Goal: Check status: Check status

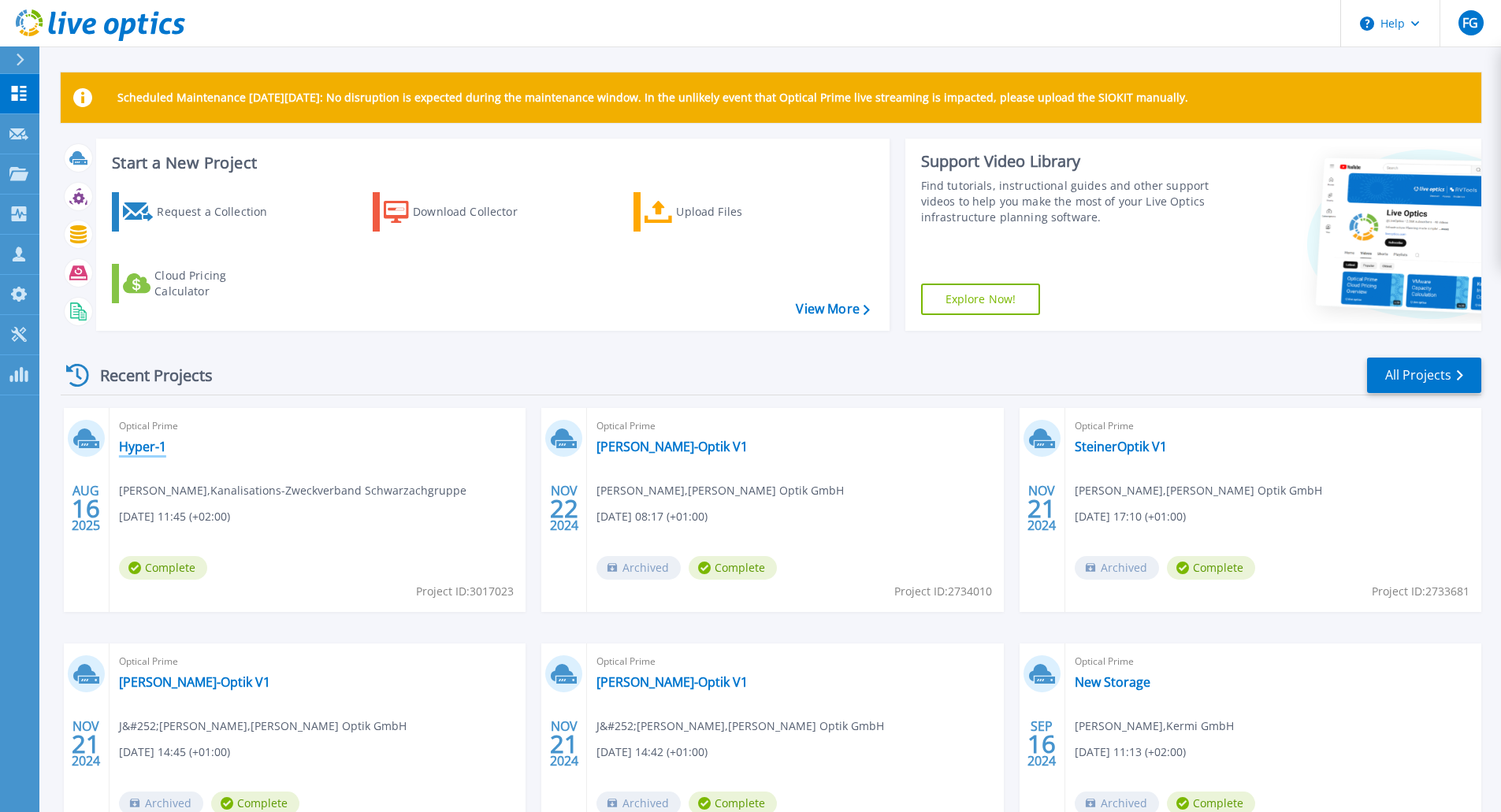
click at [135, 453] on link "Hyper-1" at bounding box center [143, 447] width 48 height 16
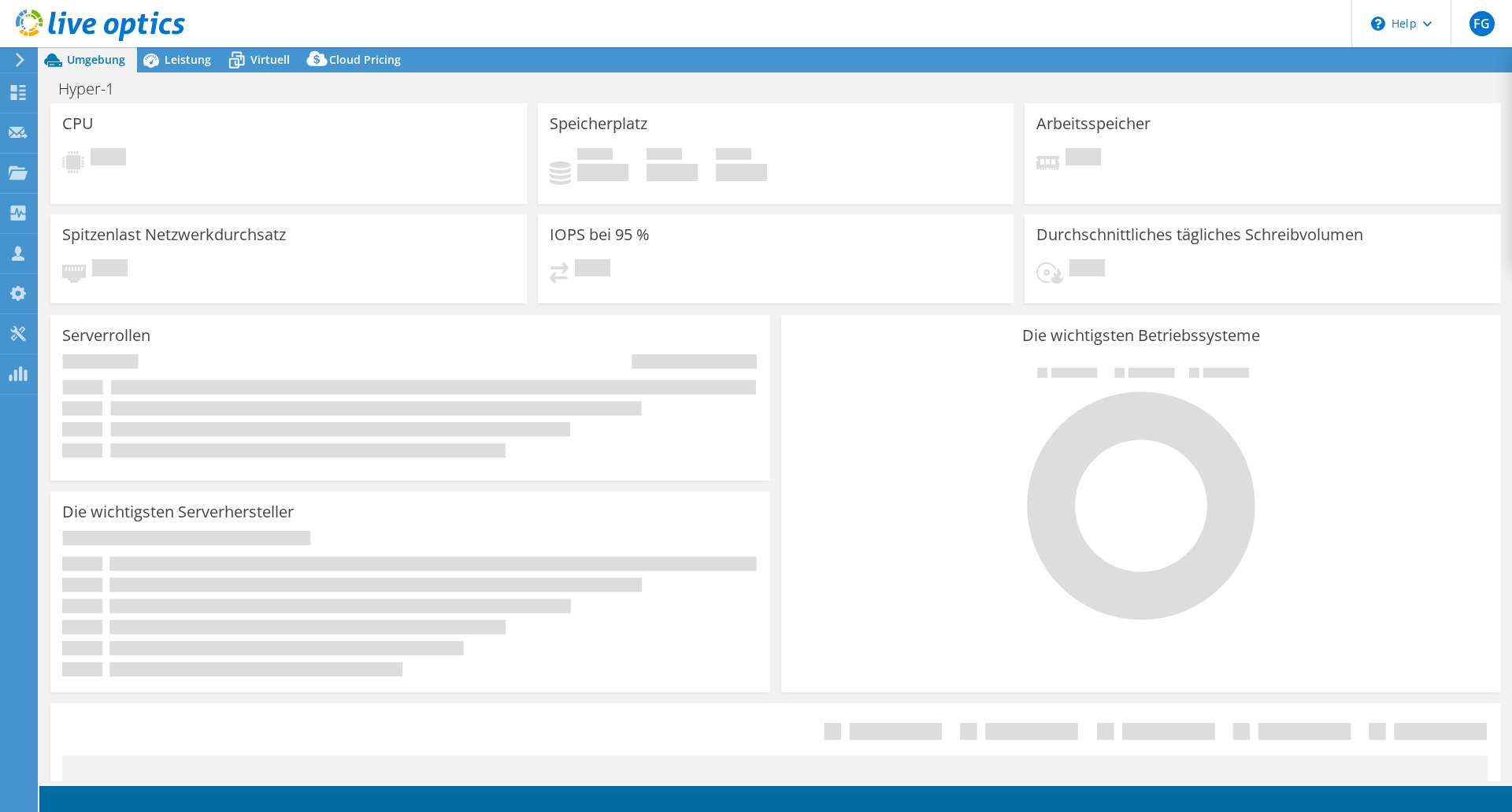
select select "USD"
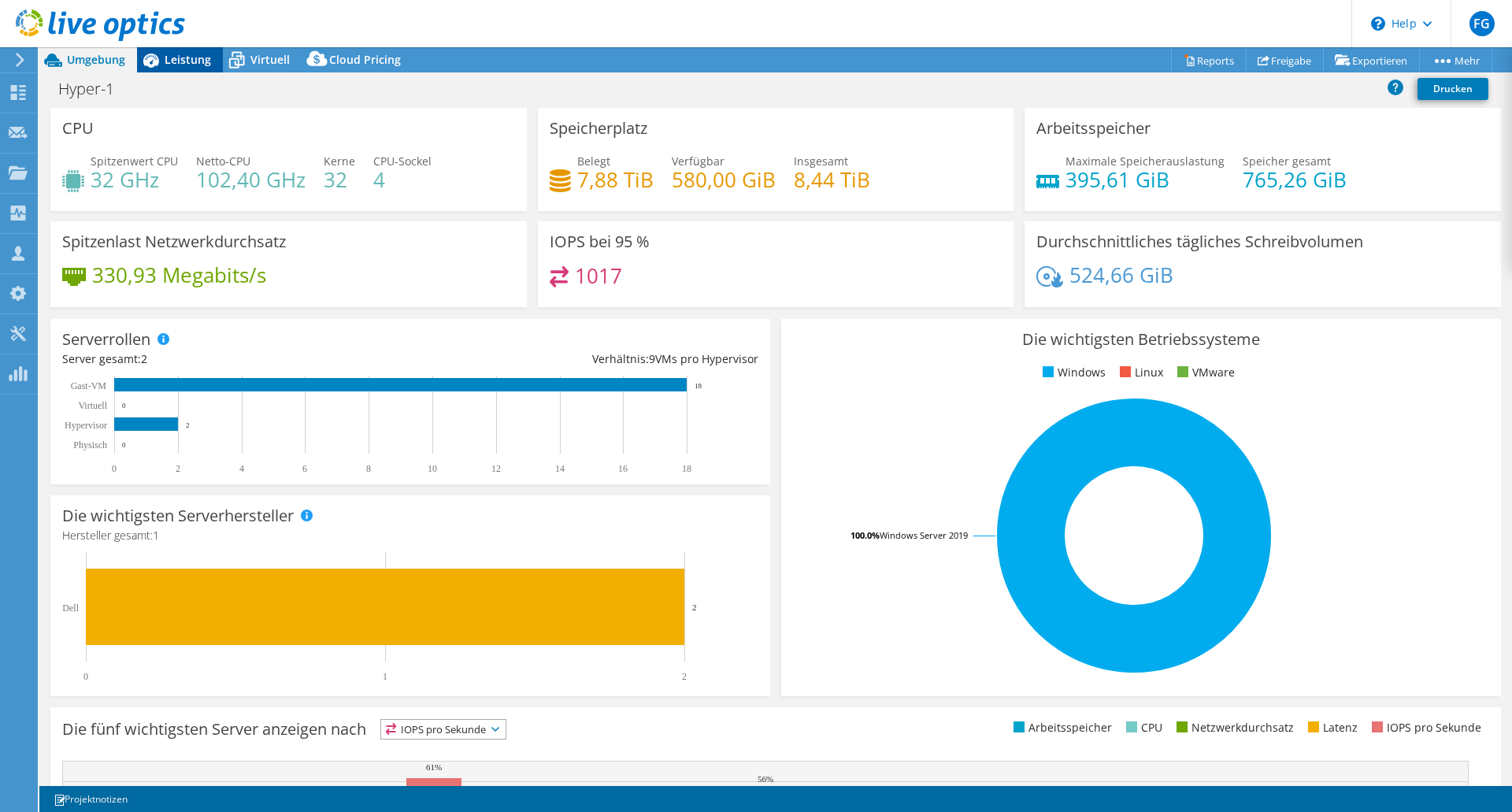
click at [160, 54] on icon at bounding box center [151, 60] width 28 height 28
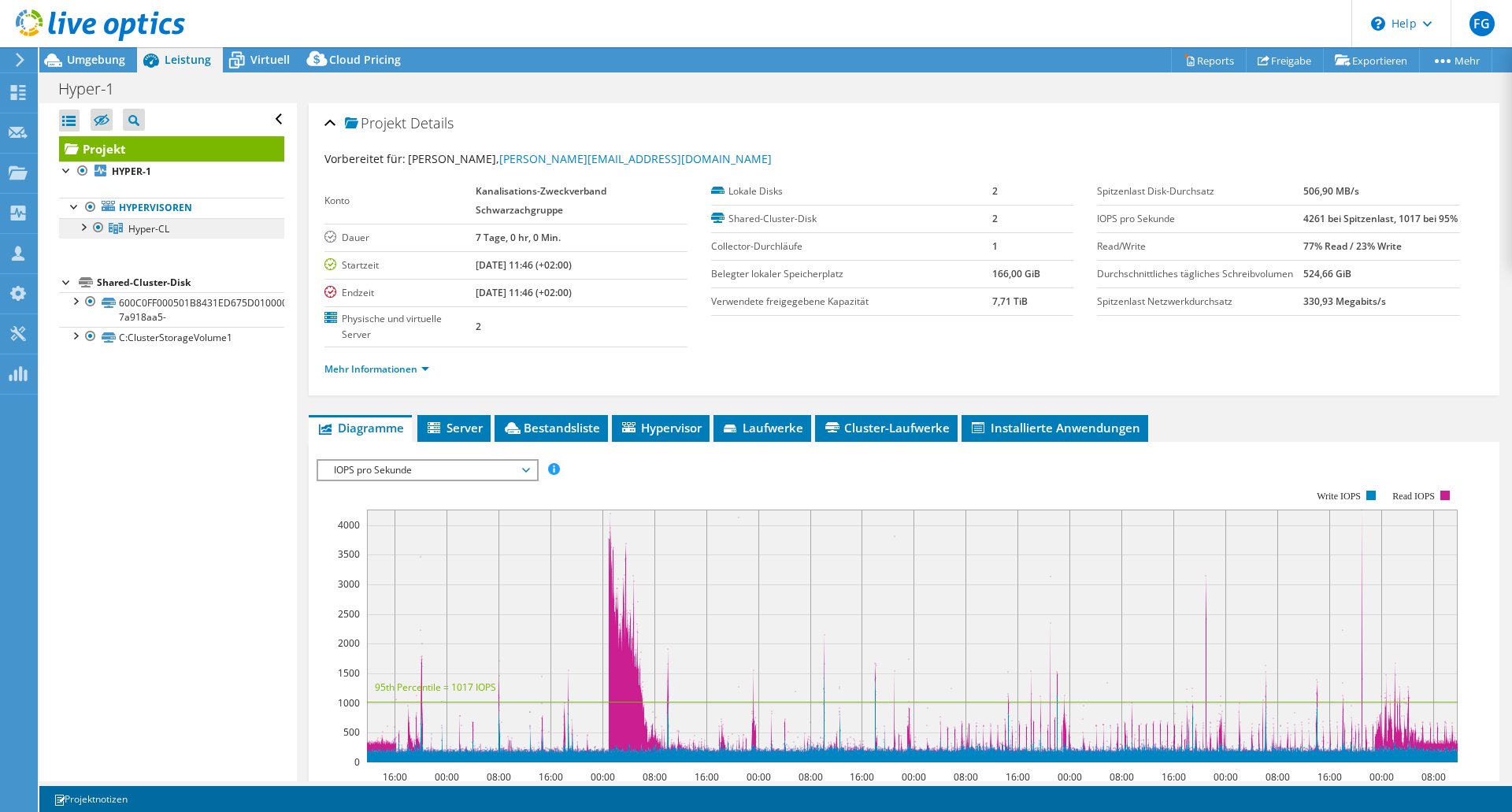
click at [143, 223] on span "Hyper-CL" at bounding box center [149, 228] width 41 height 13
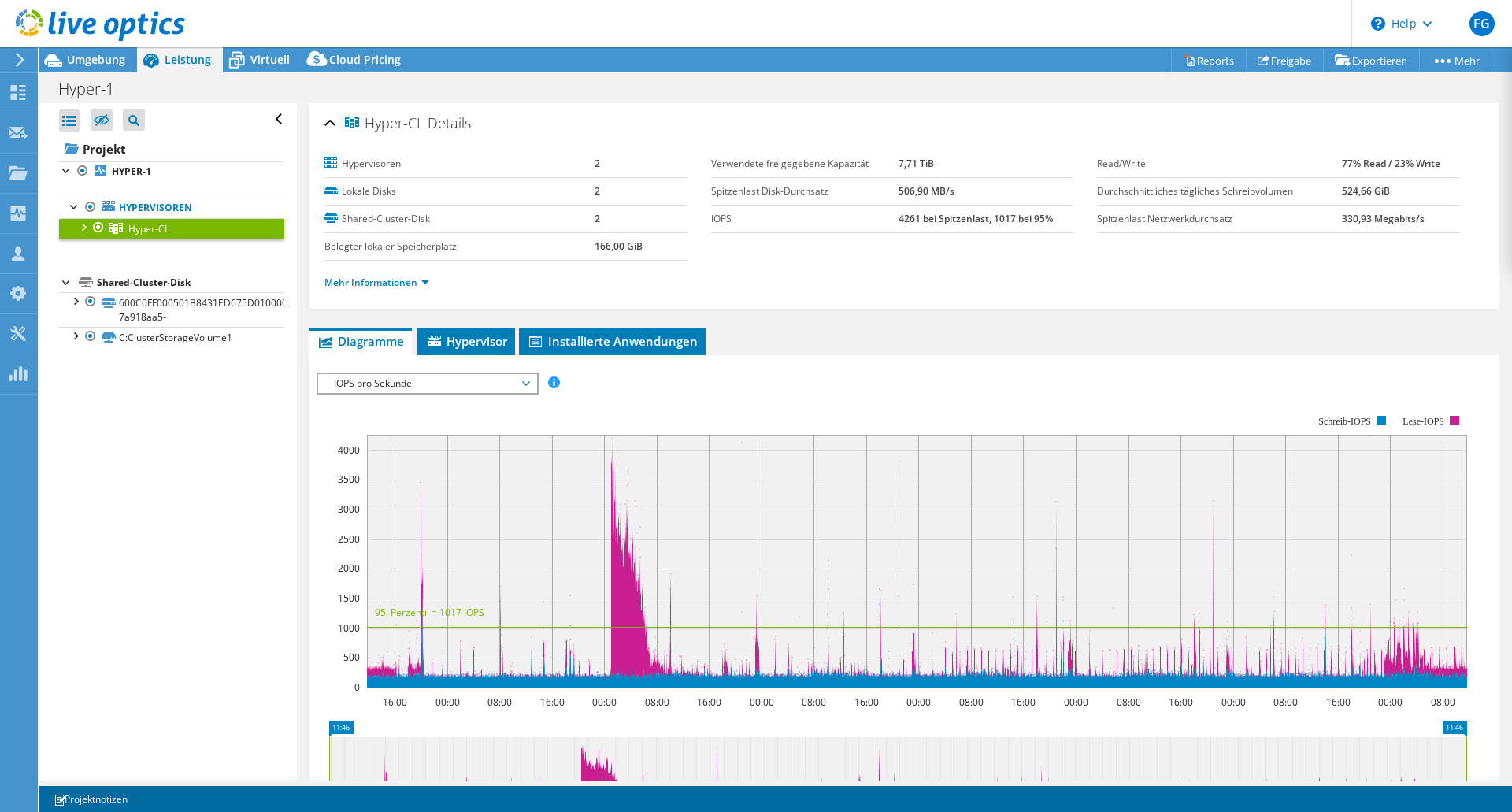
click at [78, 231] on div at bounding box center [82, 226] width 16 height 16
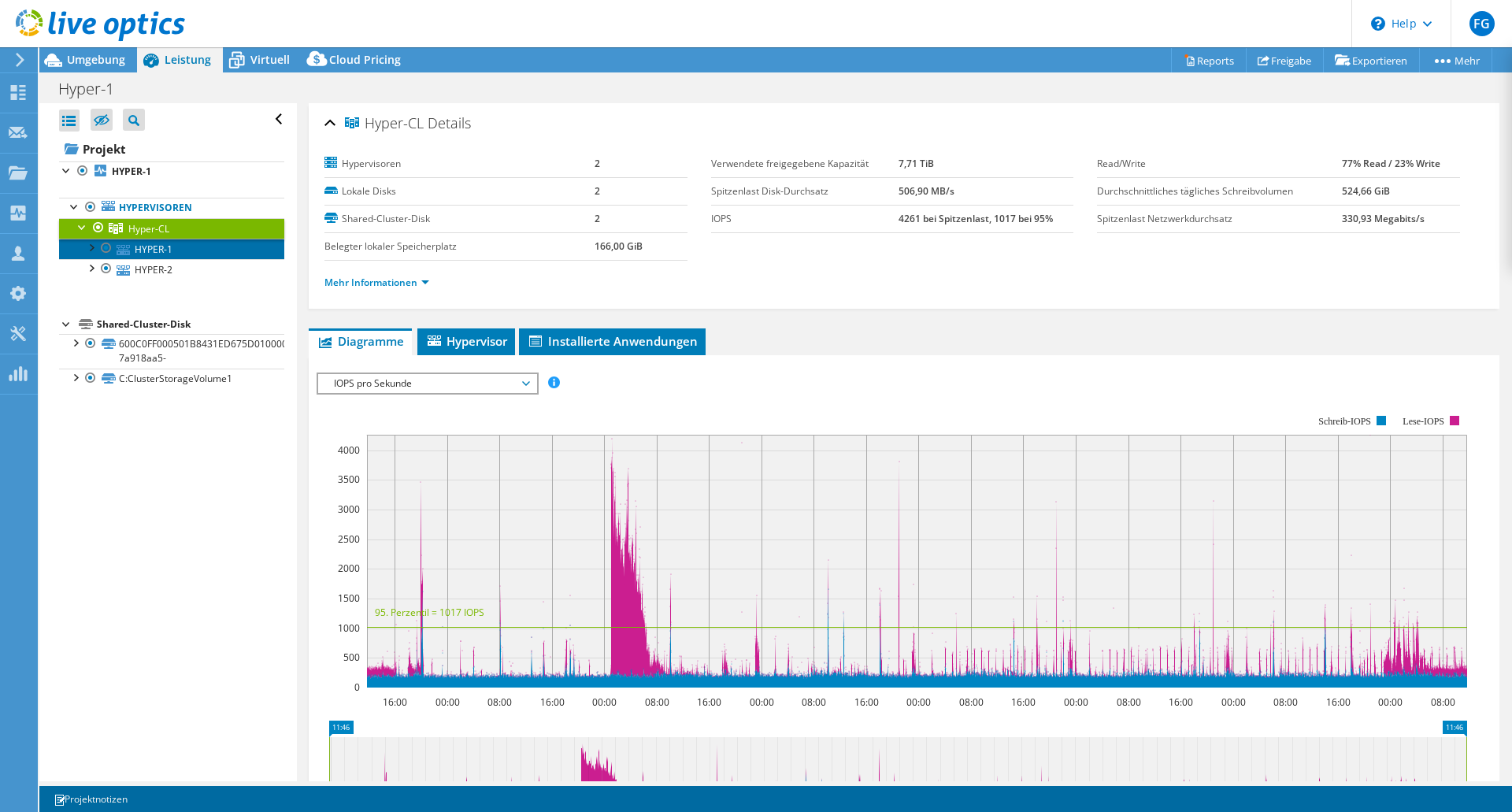
click at [147, 252] on link "HYPER-1" at bounding box center [172, 249] width 225 height 21
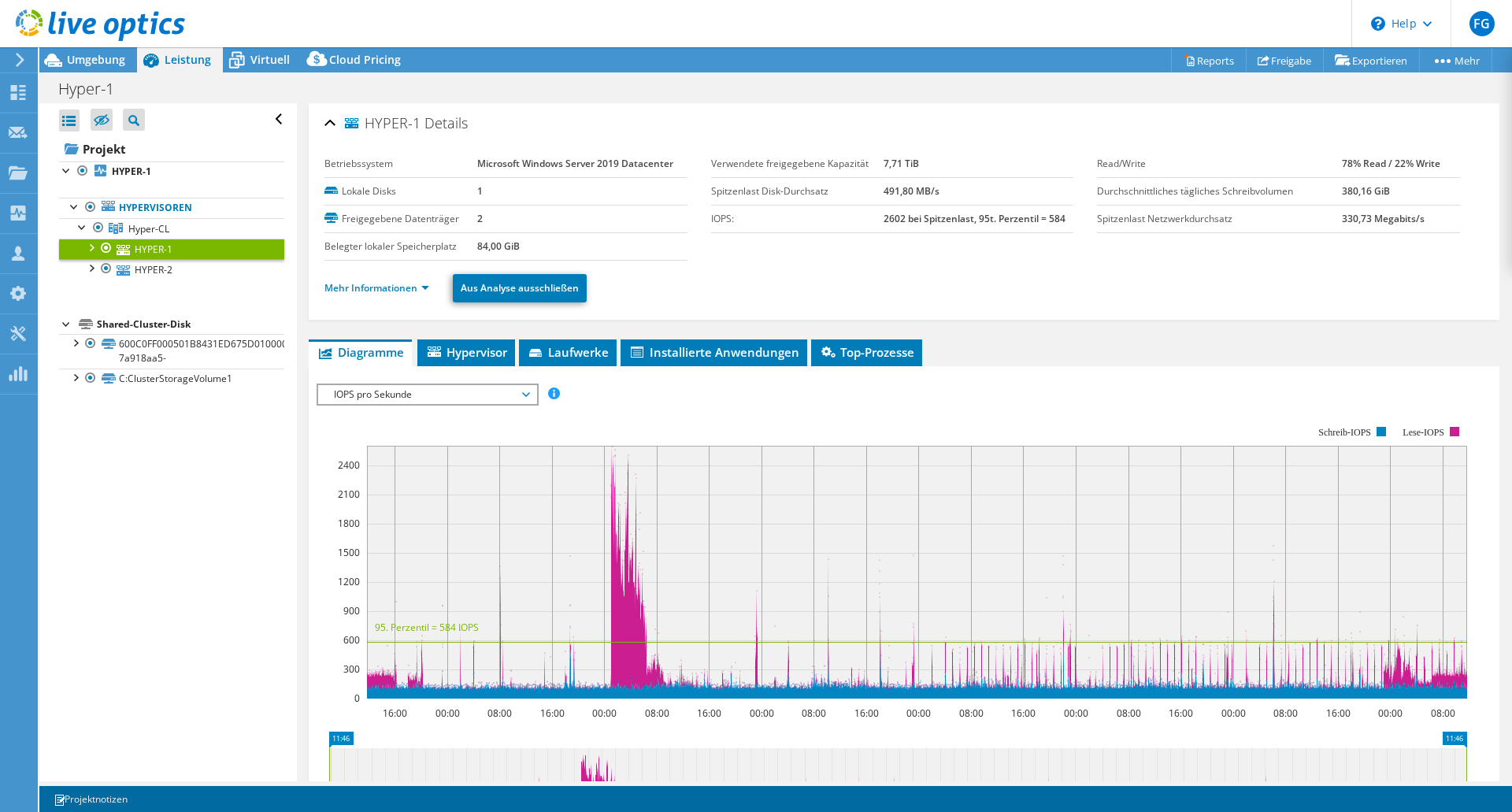
click at [387, 295] on li "Mehr Informationen" at bounding box center [382, 288] width 114 height 17
click at [388, 293] on link "Mehr Informationen" at bounding box center [377, 288] width 105 height 13
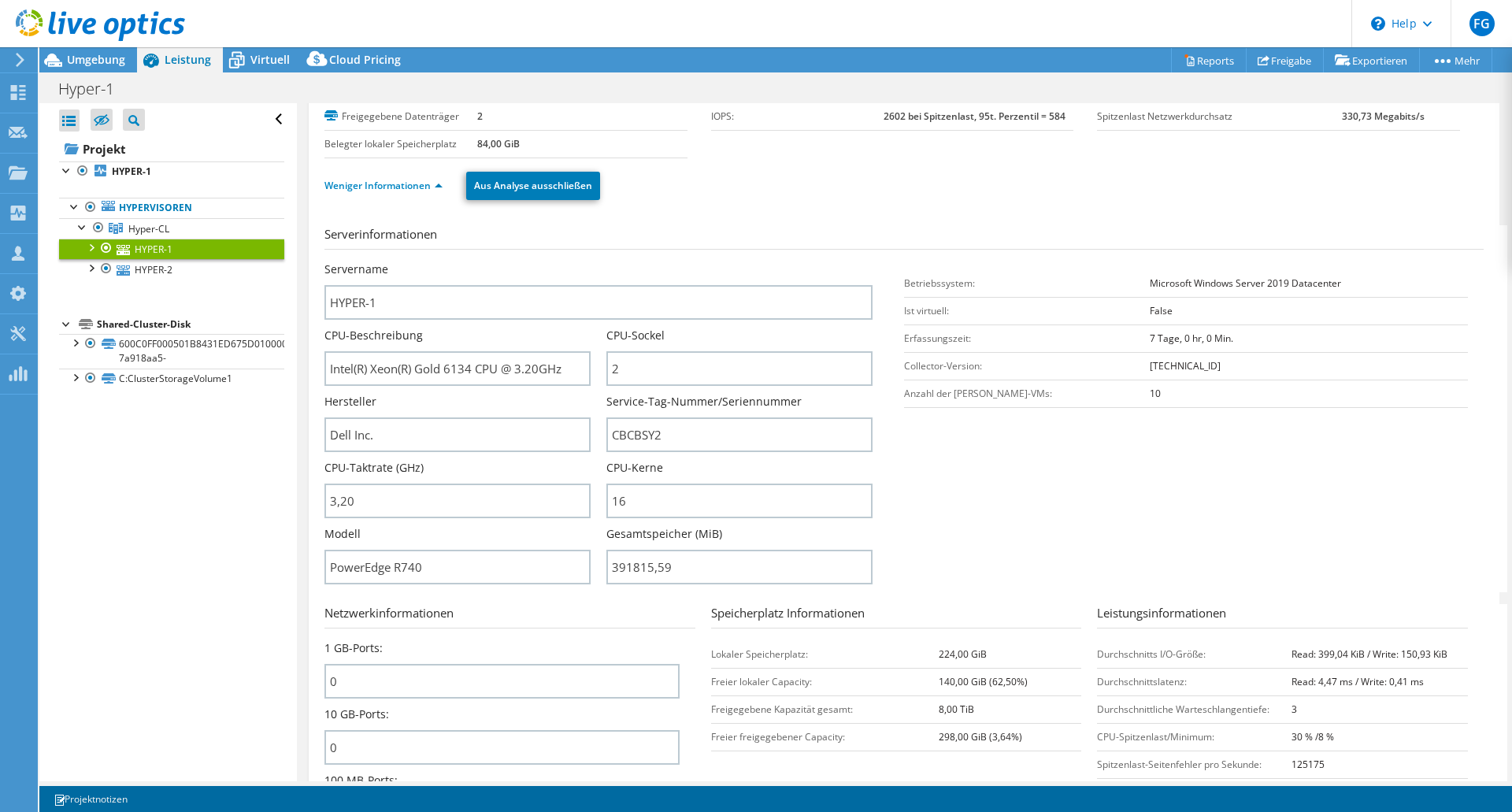
scroll to position [78, 0]
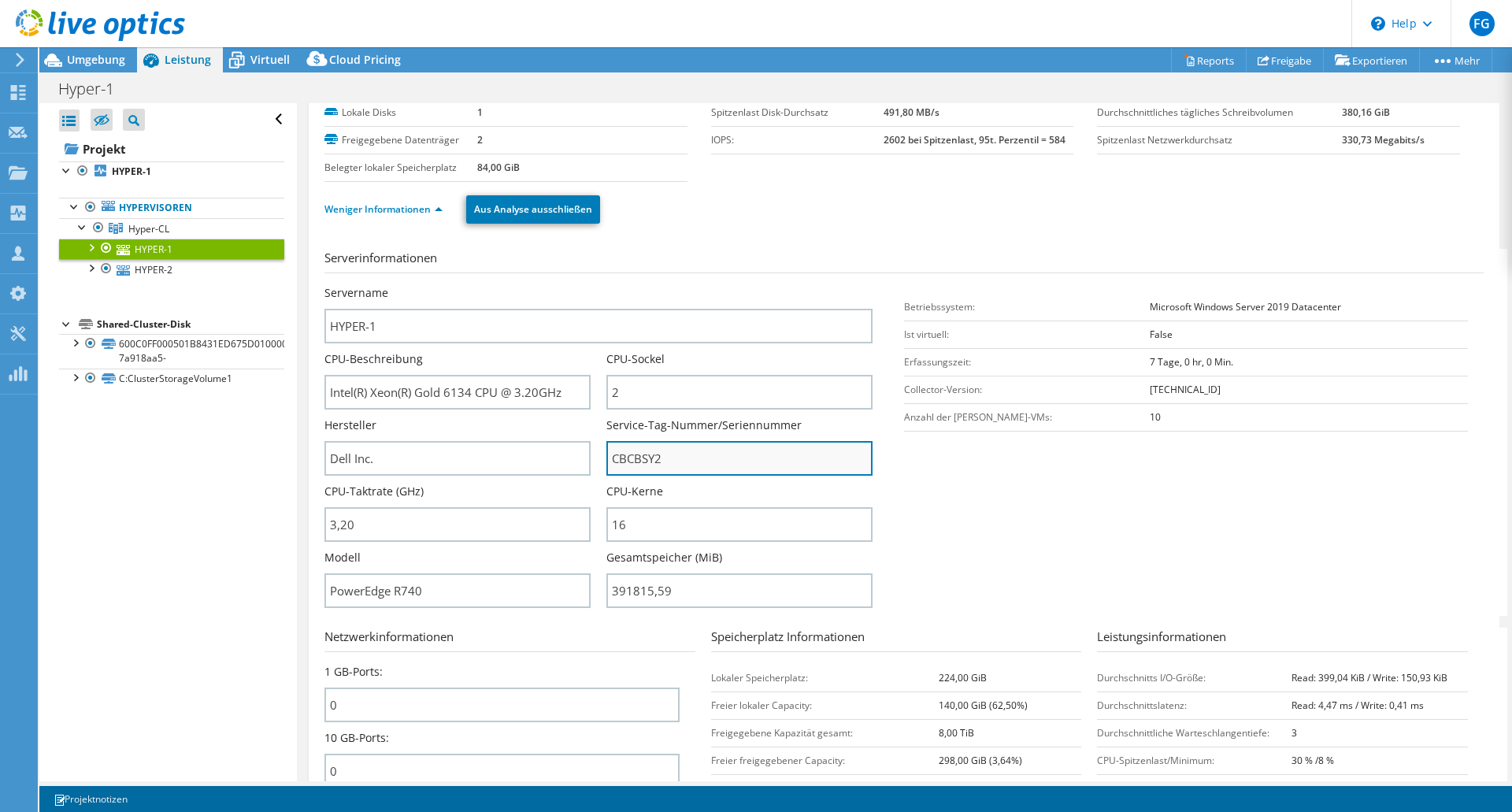
click at [625, 459] on input "CBCBSY2" at bounding box center [739, 459] width 266 height 35
